Goal: Task Accomplishment & Management: Complete application form

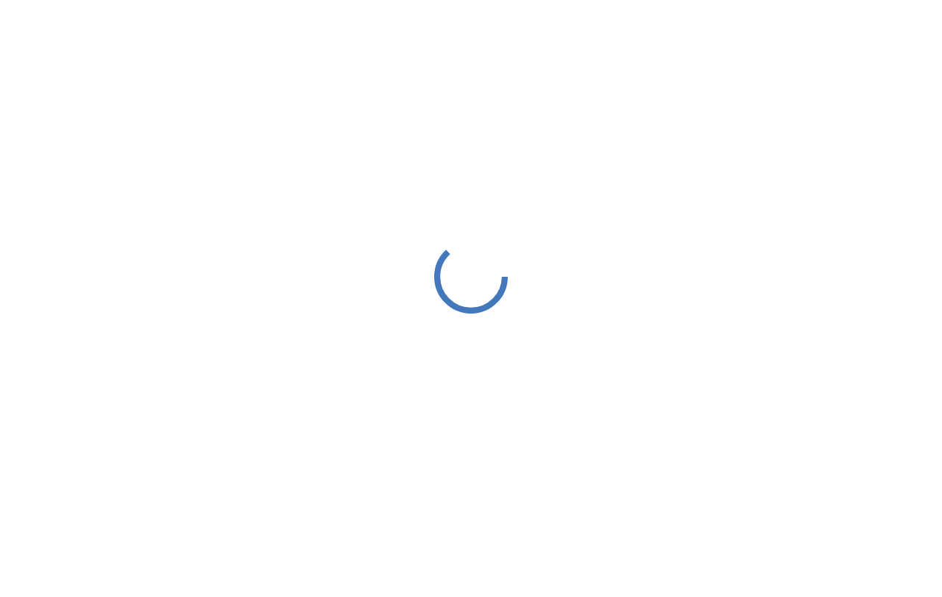
drag, startPoint x: 0, startPoint y: 0, endPoint x: 336, endPoint y: 244, distance: 414.7
drag, startPoint x: 336, startPoint y: 244, endPoint x: 915, endPoint y: 121, distance: 592.0
drag, startPoint x: 915, startPoint y: 121, endPoint x: 374, endPoint y: 236, distance: 552.9
drag, startPoint x: 374, startPoint y: 236, endPoint x: 673, endPoint y: 214, distance: 299.6
drag, startPoint x: 673, startPoint y: 214, endPoint x: 487, endPoint y: 269, distance: 194.0
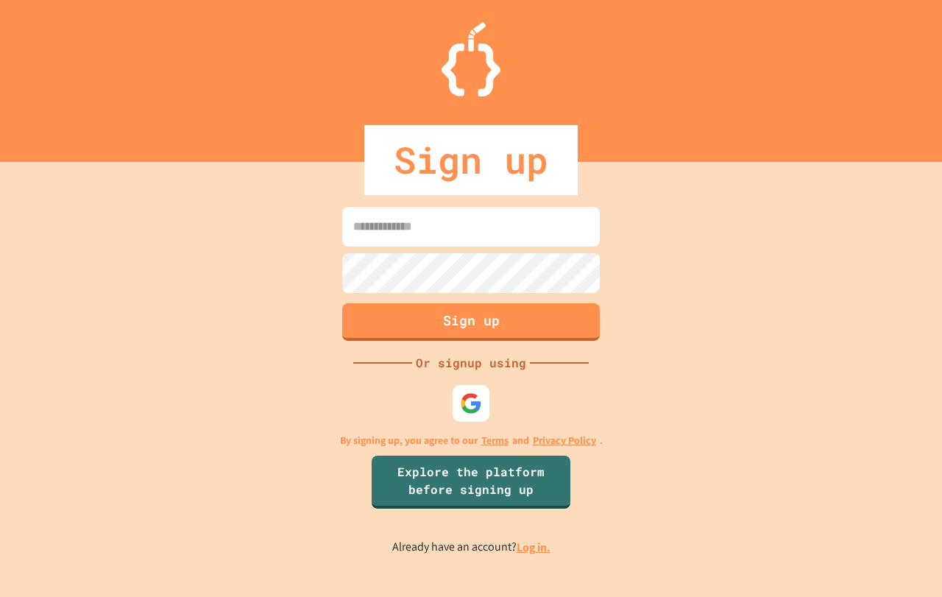
drag, startPoint x: 487, startPoint y: 269, endPoint x: 476, endPoint y: 381, distance: 113.1
click at [476, 381] on div at bounding box center [471, 403] width 44 height 44
click at [478, 389] on div at bounding box center [471, 403] width 40 height 40
